Goal: Find contact information: Find contact information

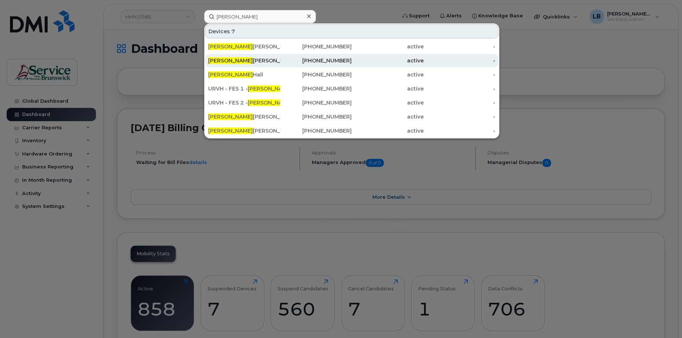
type input "amanda"
click at [254, 58] on div "Amanda Waller" at bounding box center [244, 60] width 72 height 7
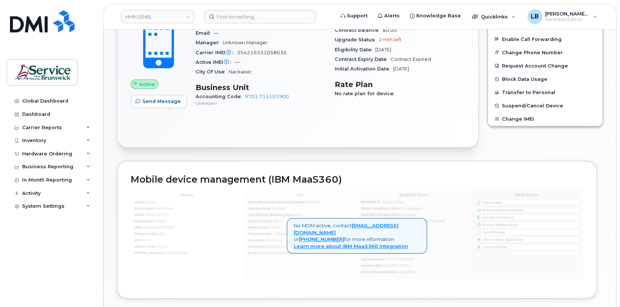
scroll to position [144, 0]
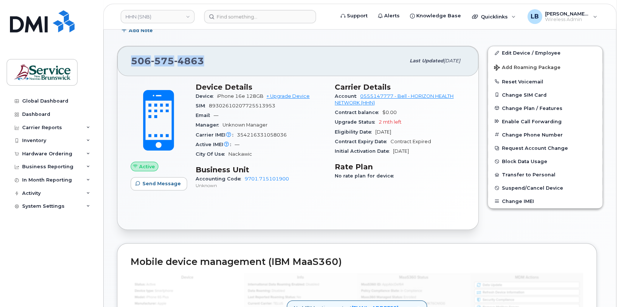
drag, startPoint x: 206, startPoint y: 62, endPoint x: 131, endPoint y: 55, distance: 75.3
click at [131, 55] on div "[PHONE_NUMBER]" at bounding box center [268, 60] width 274 height 15
copy span "[PHONE_NUMBER]"
